Goal: Task Accomplishment & Management: Use online tool/utility

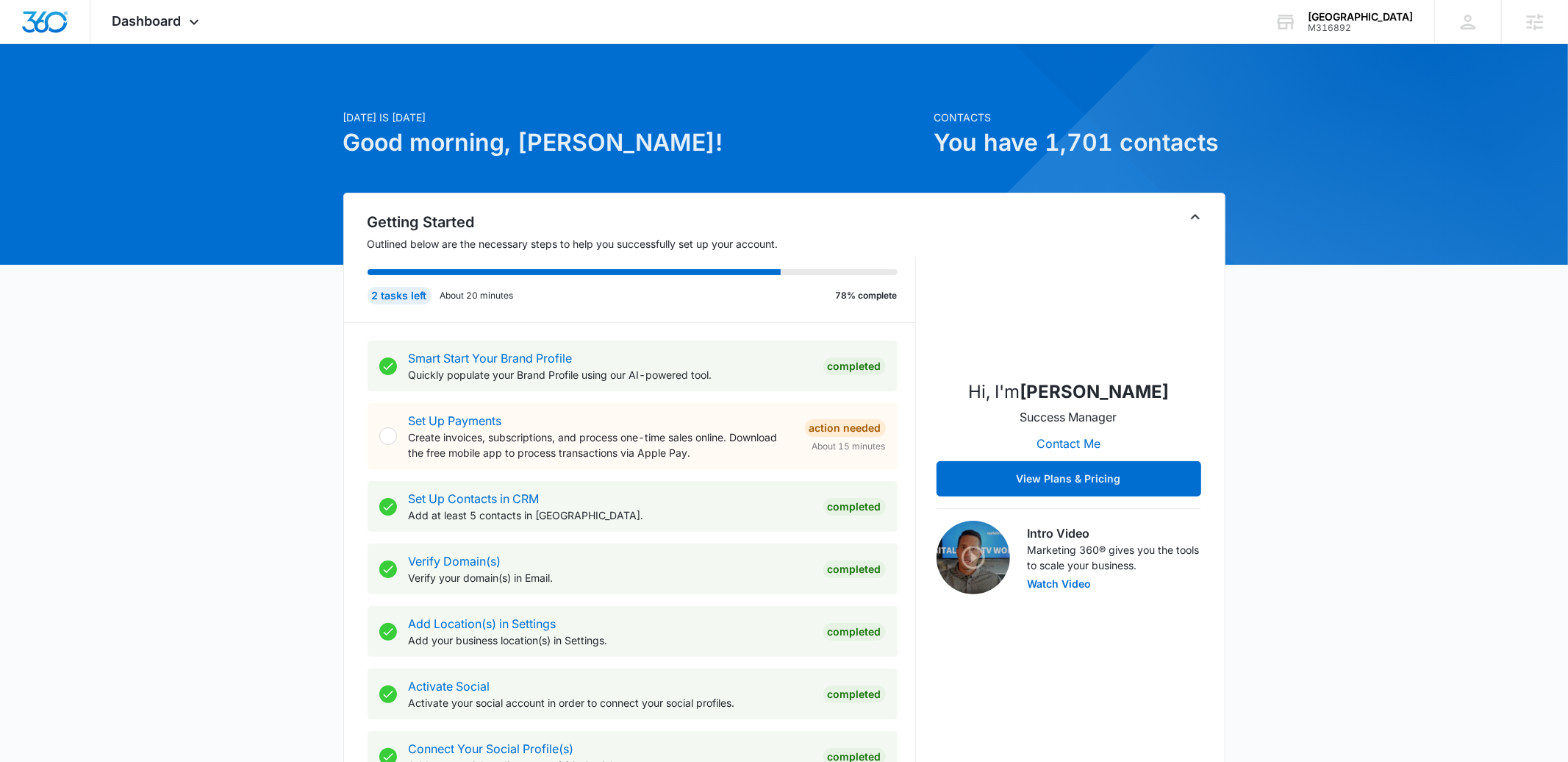
scroll to position [592, 0]
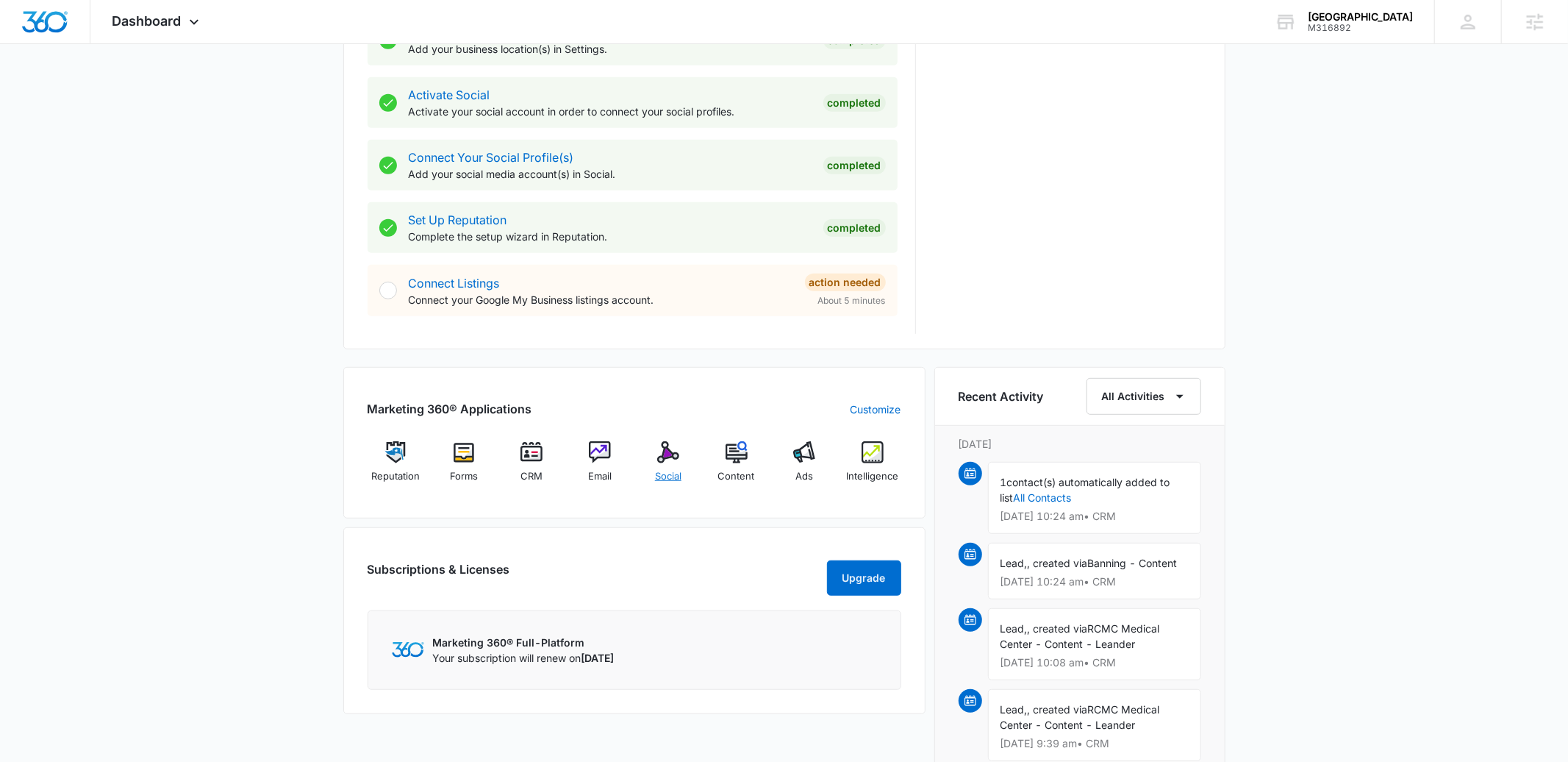
click at [683, 461] on div "Social" at bounding box center [668, 467] width 56 height 53
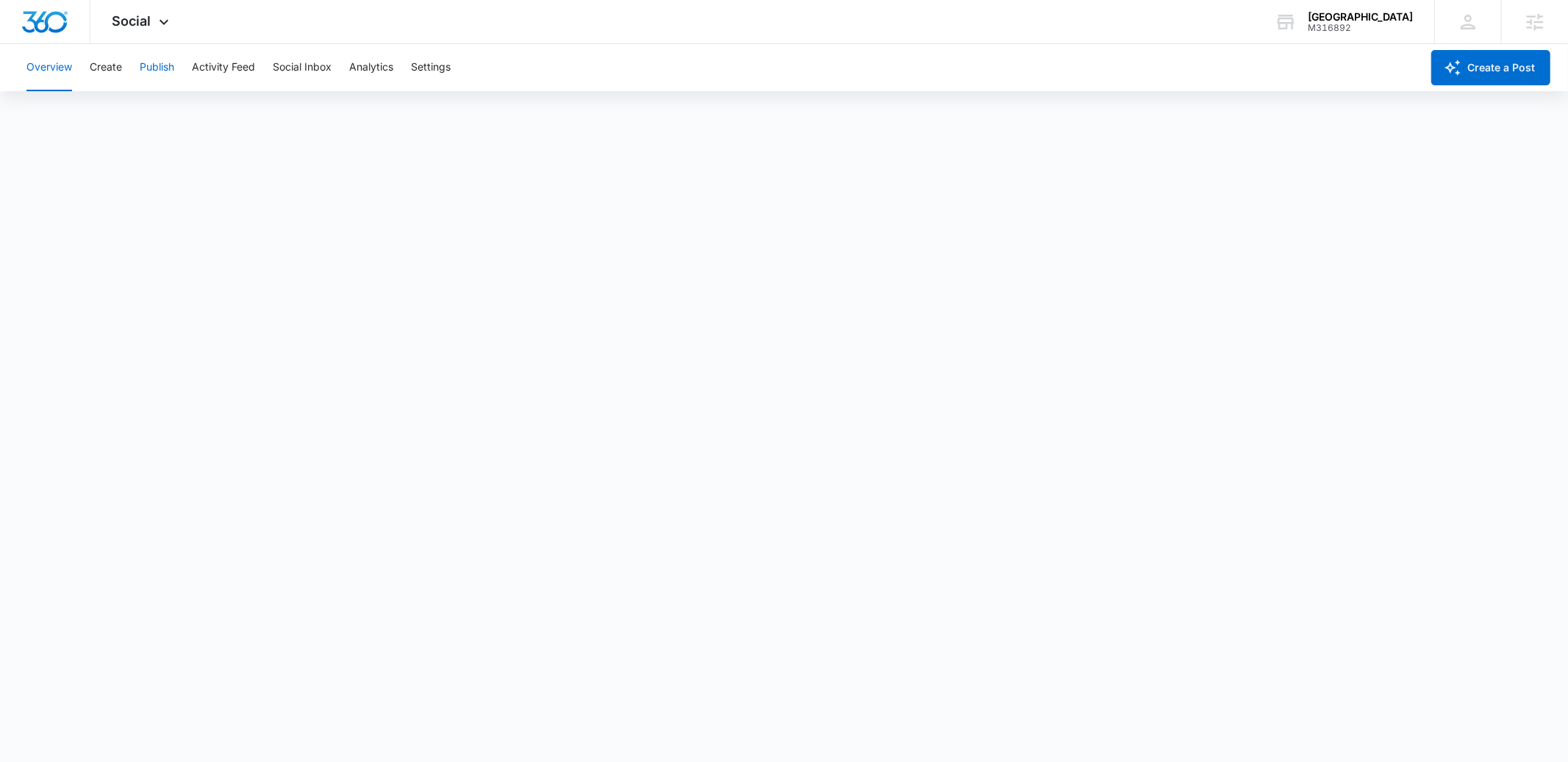
click at [170, 71] on button "Publish" at bounding box center [157, 68] width 34 height 47
click at [93, 55] on button "Create" at bounding box center [106, 68] width 33 height 47
click at [161, 60] on button "Publish" at bounding box center [157, 68] width 34 height 47
click at [72, 70] on button "Overview" at bounding box center [49, 68] width 45 height 47
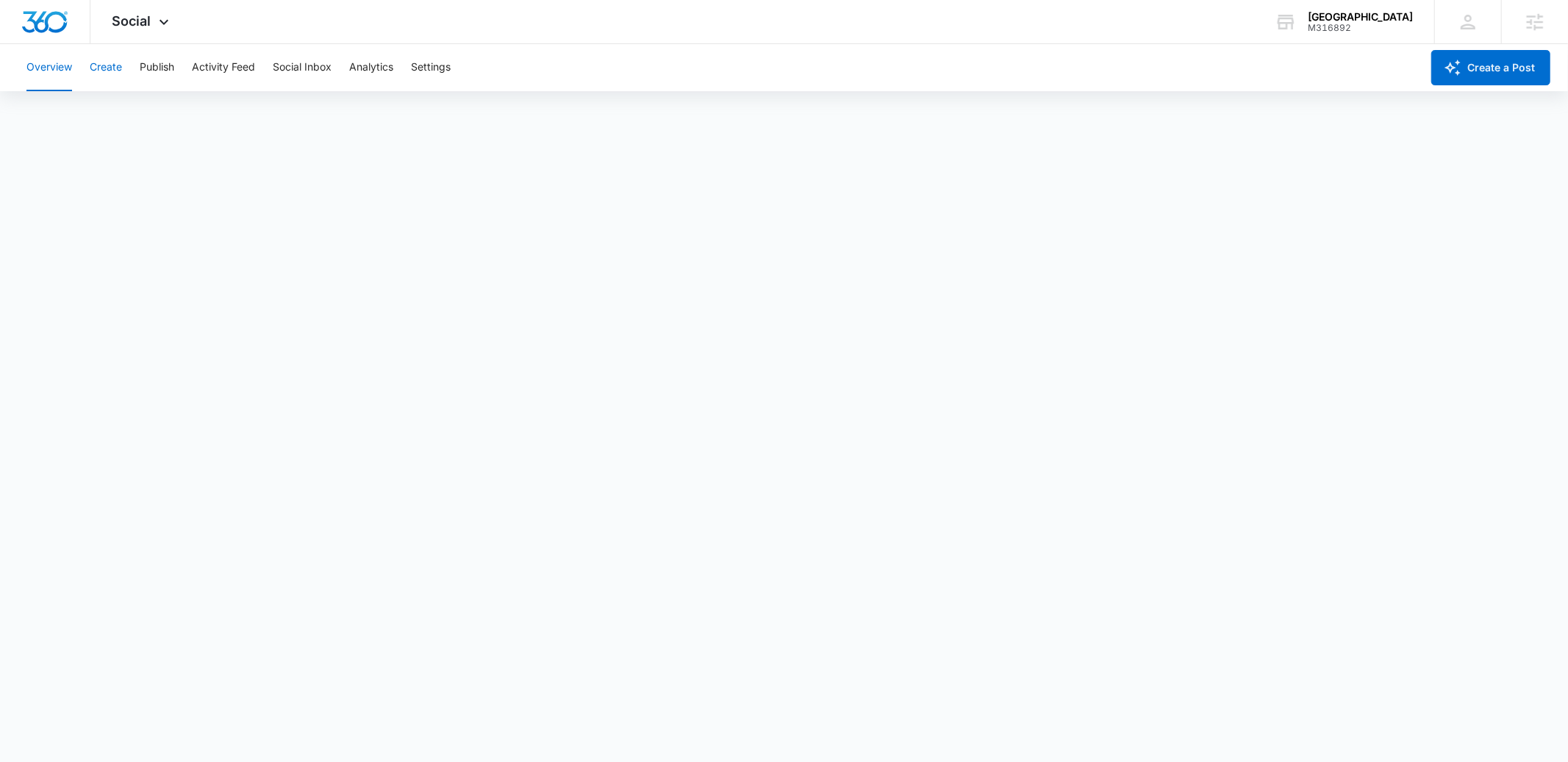
click at [106, 71] on button "Create" at bounding box center [106, 68] width 33 height 47
click at [121, 97] on button "Approvals" at bounding box center [143, 112] width 49 height 41
